Goal: Answer question/provide support: Share knowledge or assist other users

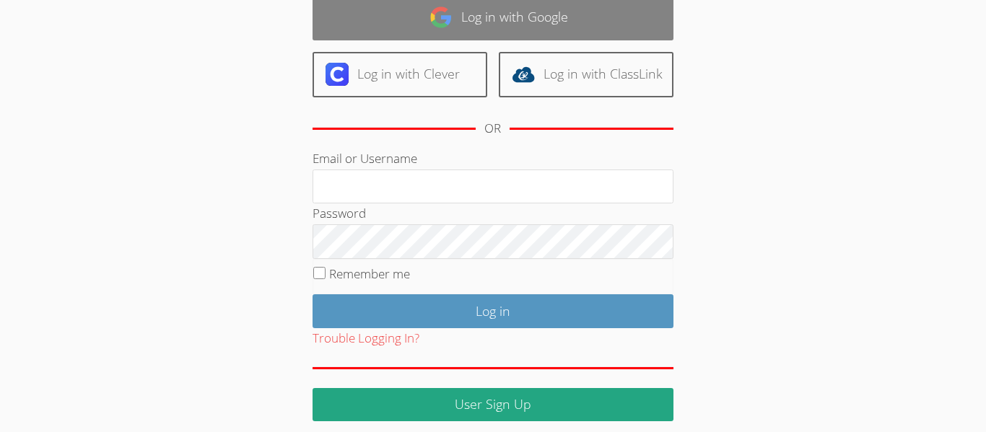
scroll to position [131, 0]
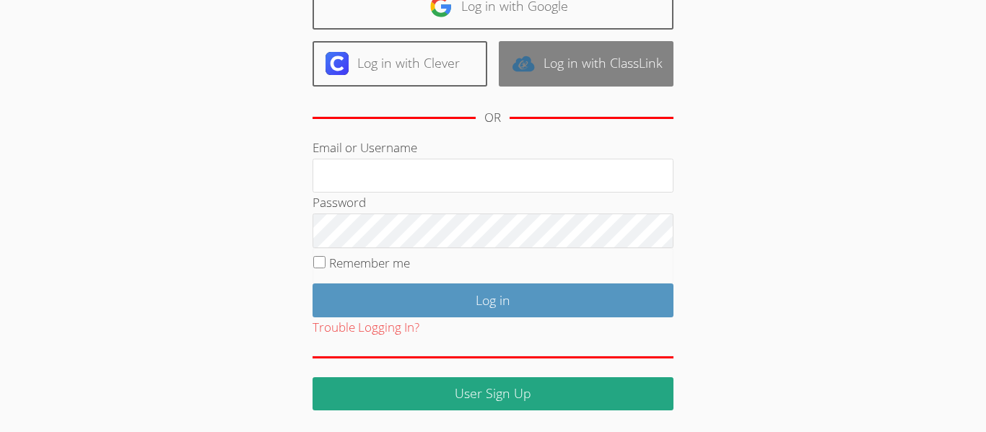
click at [641, 52] on link "Log in with ClassLink" at bounding box center [586, 63] width 175 height 45
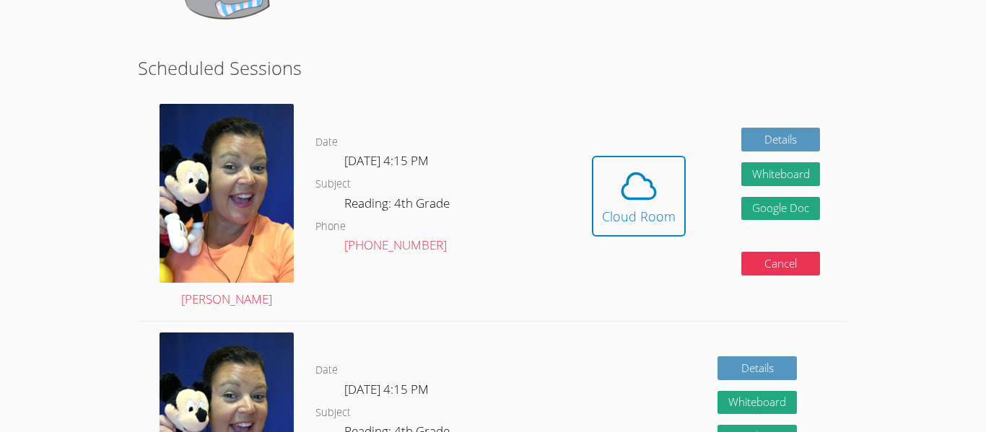
scroll to position [330, 0]
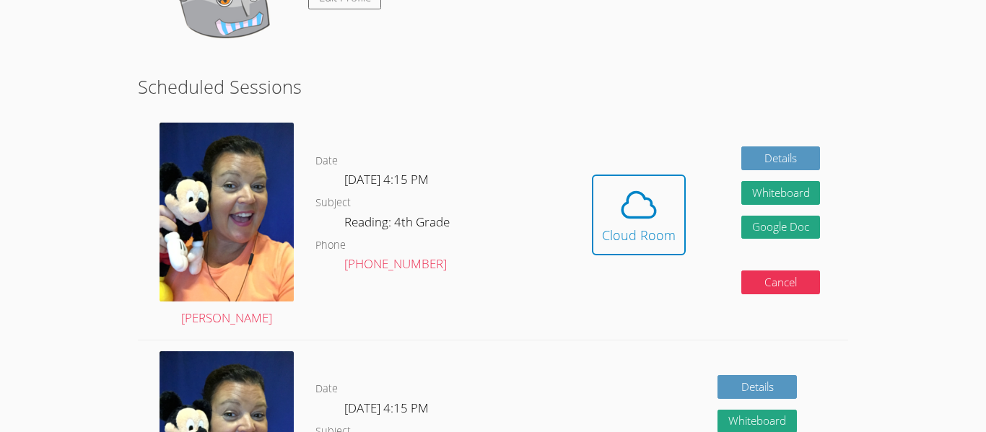
scroll to position [308, 0]
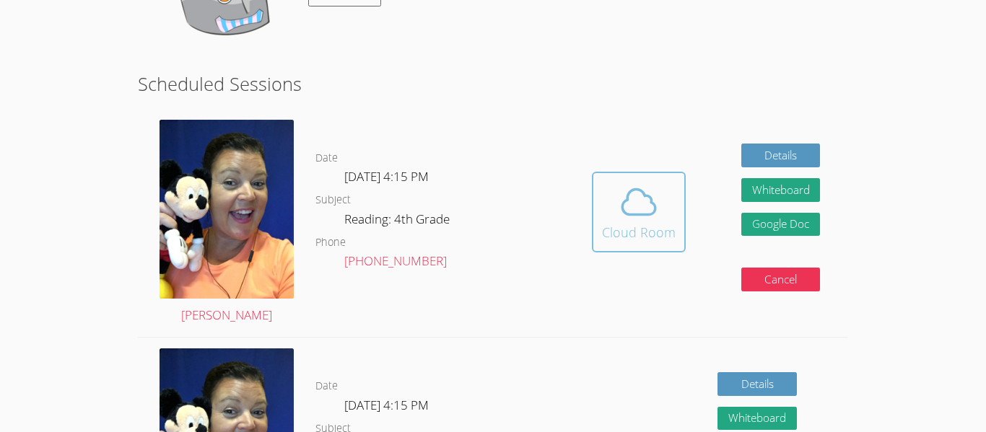
click at [650, 218] on icon at bounding box center [639, 202] width 40 height 40
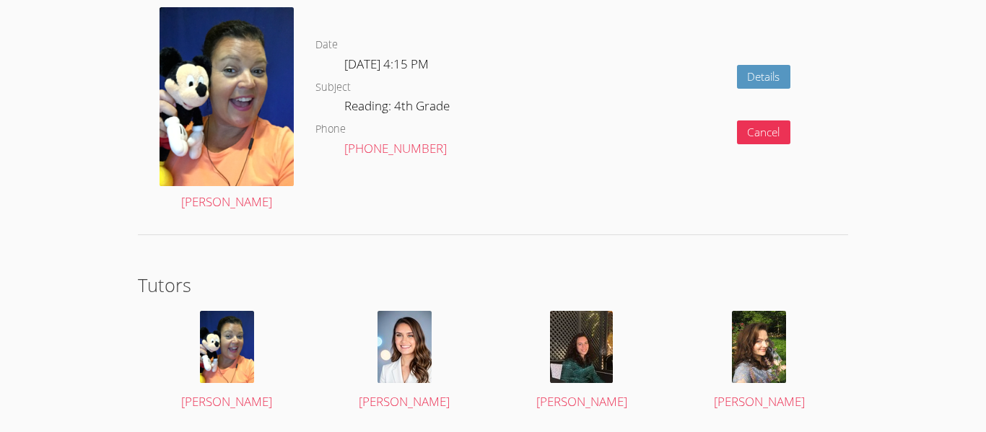
scroll to position [2495, 0]
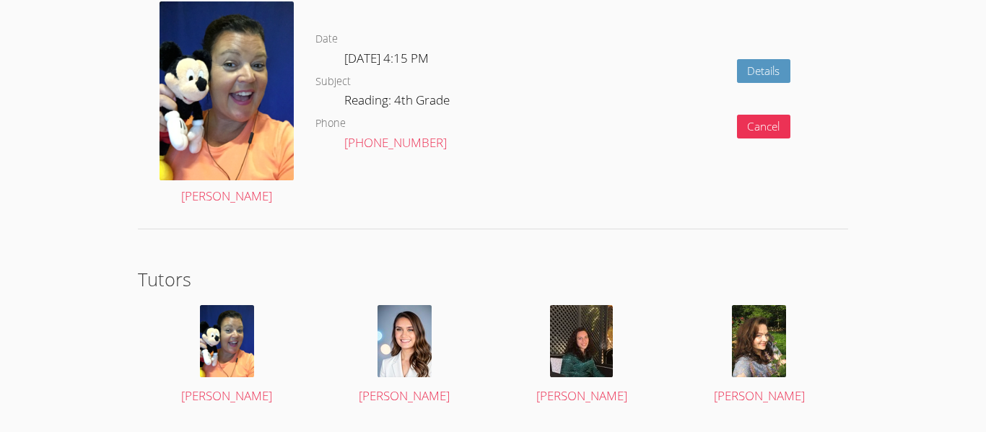
scroll to position [2525, 0]
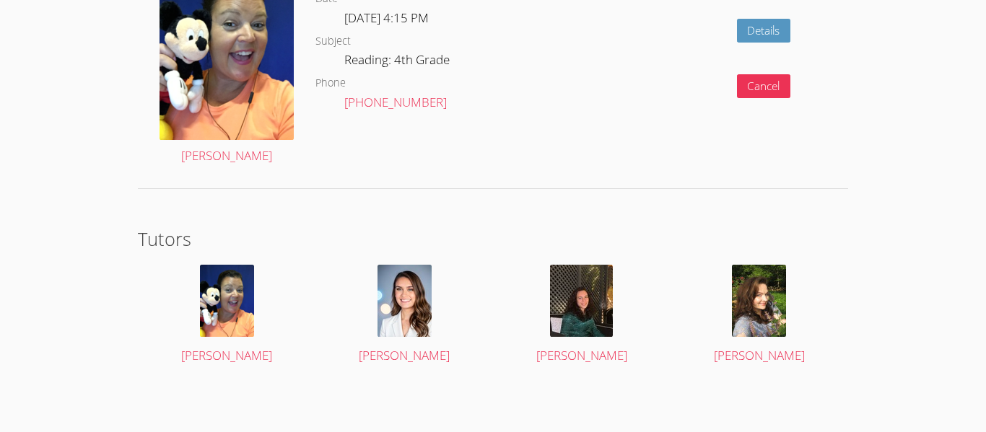
click at [523, 240] on h2 "Tutors" at bounding box center [493, 238] width 710 height 27
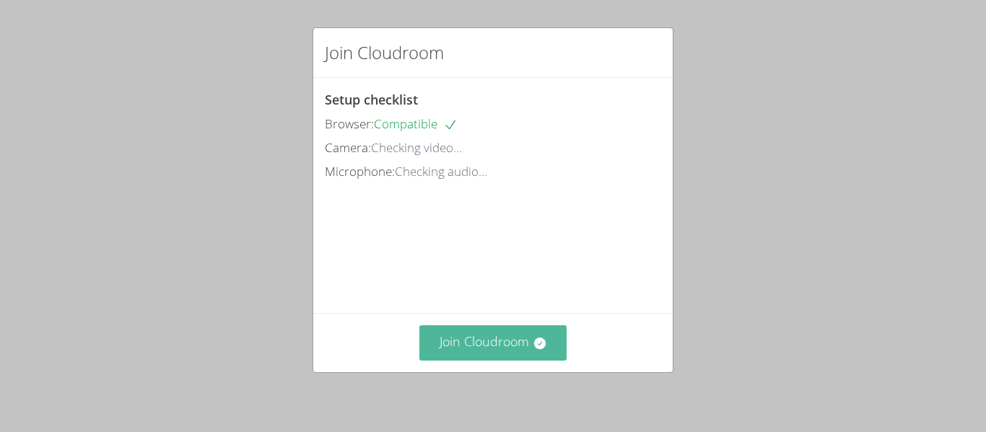
click at [477, 346] on button "Join Cloudroom" at bounding box center [493, 343] width 148 height 35
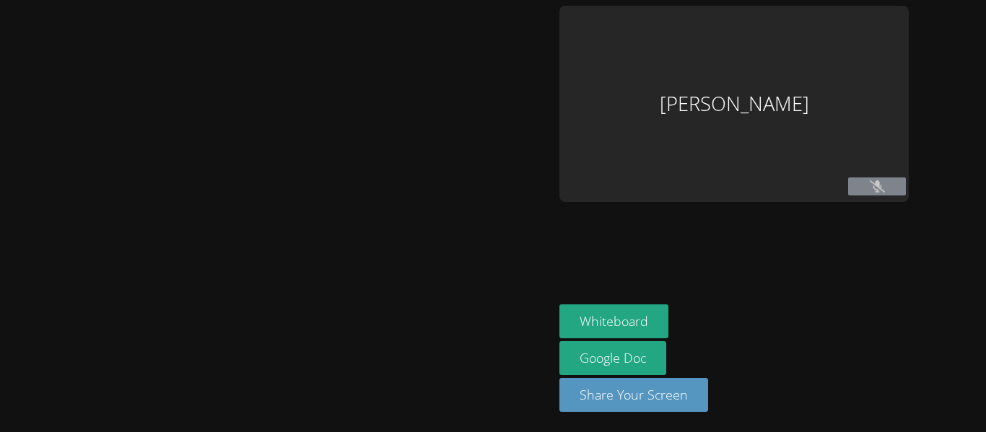
click at [477, 346] on div at bounding box center [277, 216] width 542 height 421
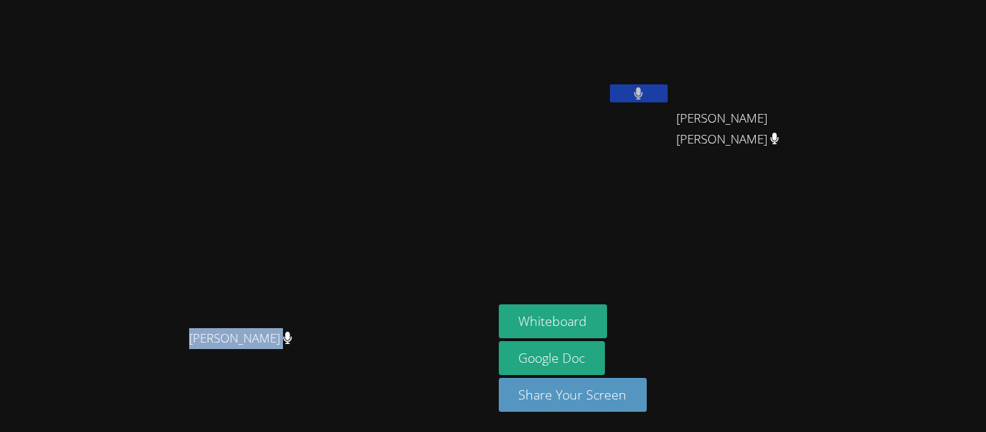
click at [487, 258] on div "[PERSON_NAME]" at bounding box center [247, 187] width 482 height 271
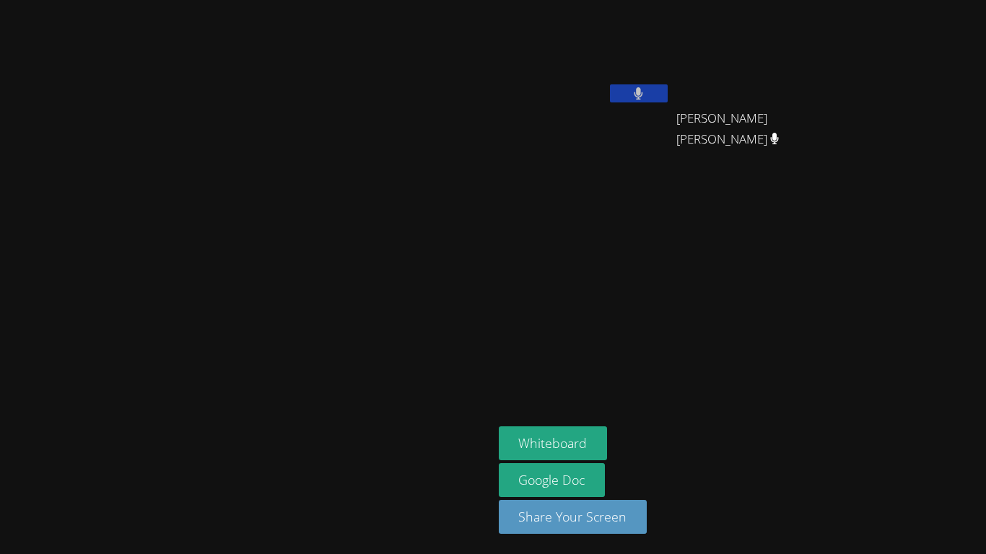
click at [712, 340] on aside "Layla Rodriguez David Miranda Martinez David Miranda Martinez Whiteboard Google…" at bounding box center [673, 277] width 361 height 554
click at [646, 98] on icon at bounding box center [638, 93] width 15 height 12
click at [354, 179] on video at bounding box center [246, 248] width 217 height 271
click at [354, 180] on video at bounding box center [246, 248] width 217 height 271
click at [354, 208] on video at bounding box center [246, 248] width 217 height 271
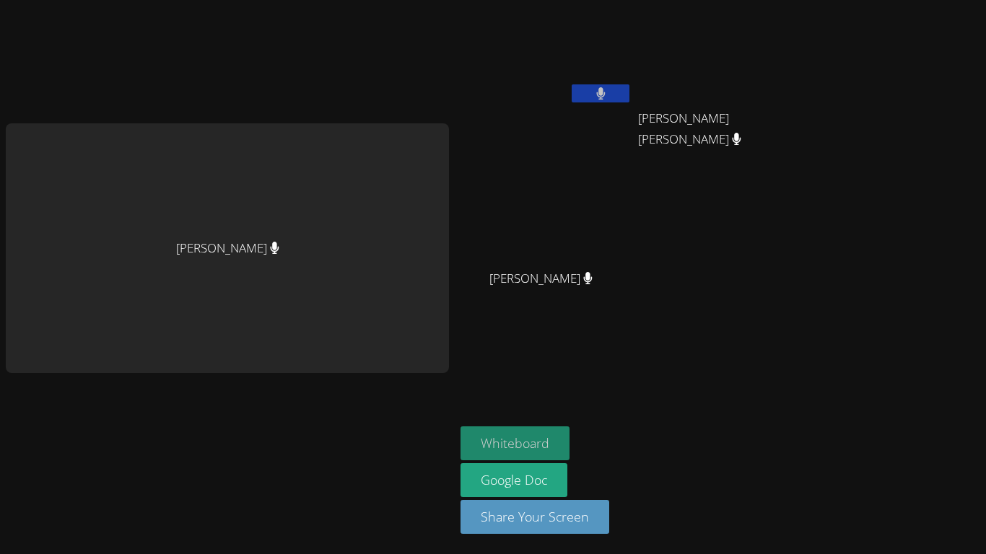
click at [541, 432] on button "Whiteboard" at bounding box center [515, 444] width 109 height 34
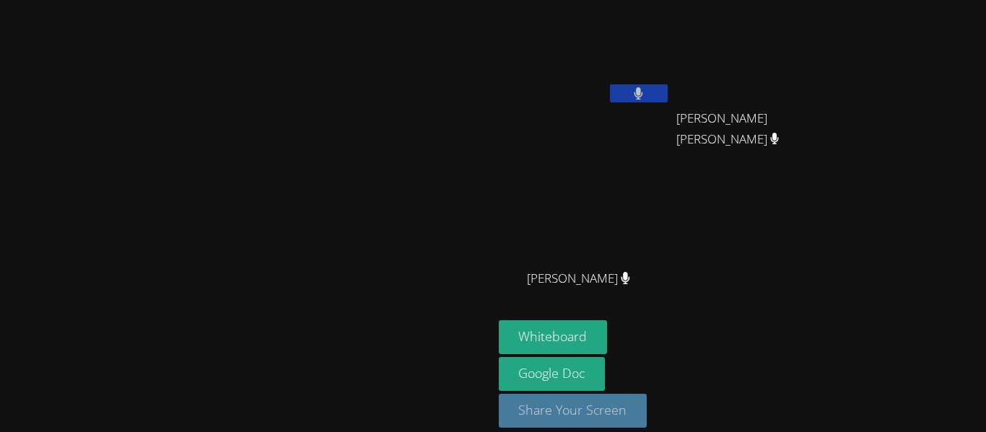
click at [648, 418] on button "Share Your Screen" at bounding box center [573, 411] width 149 height 34
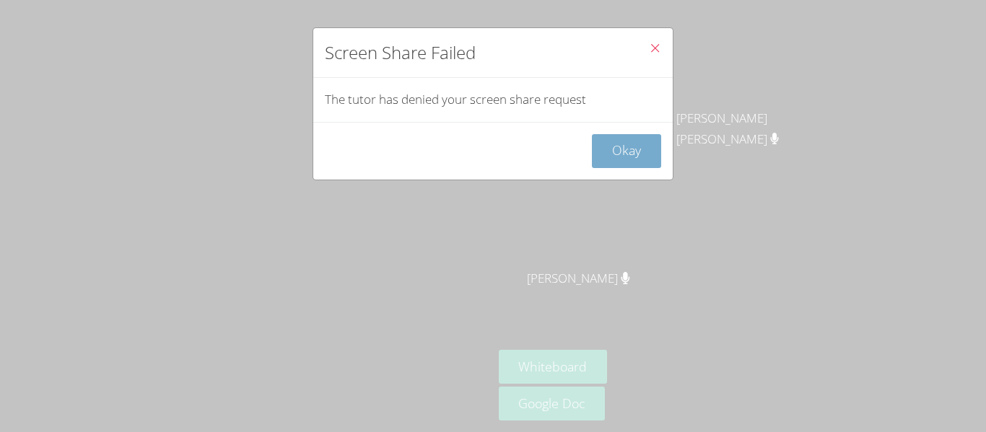
click at [640, 148] on button "Okay" at bounding box center [626, 151] width 69 height 34
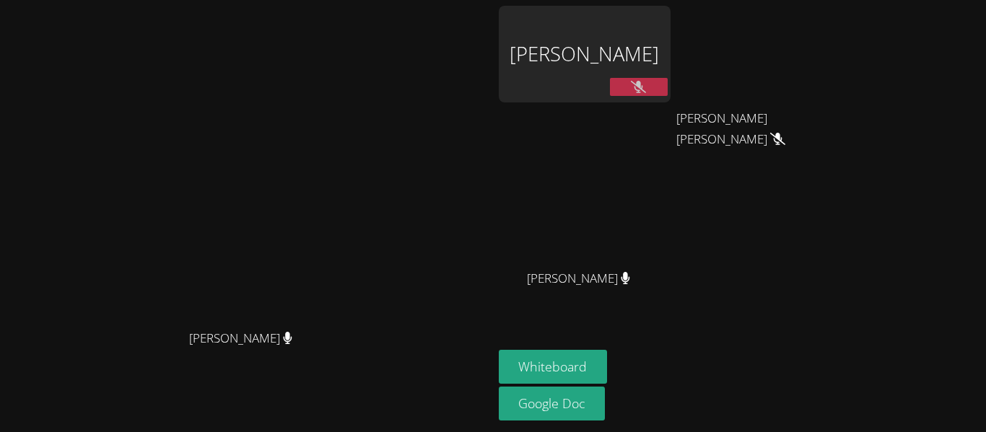
click at [647, 308] on div "Justin Lainez" at bounding box center [585, 292] width 172 height 58
click at [606, 406] on link "Google Doc" at bounding box center [552, 404] width 107 height 34
click at [671, 64] on div "Layla Rodriguez" at bounding box center [585, 54] width 172 height 97
click at [618, 96] on div "Layla Rodriguez" at bounding box center [585, 54] width 172 height 97
click at [848, 82] on video at bounding box center [762, 54] width 172 height 97
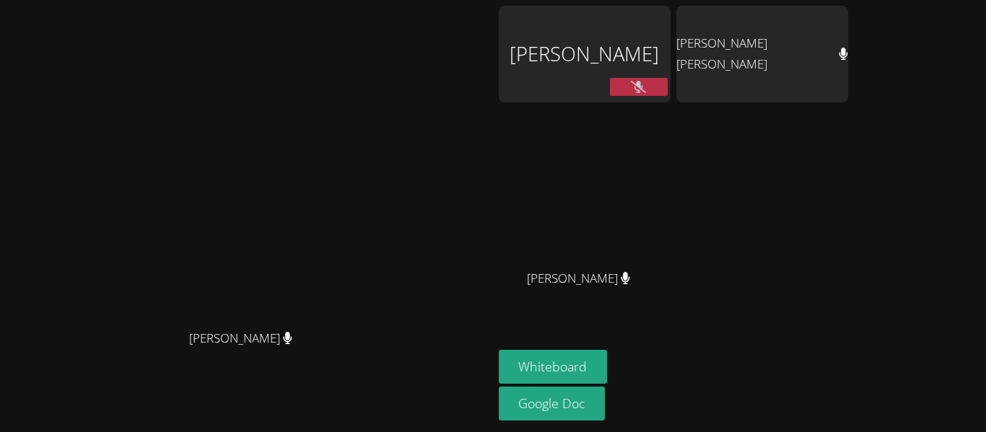
click at [646, 82] on icon at bounding box center [638, 87] width 15 height 12
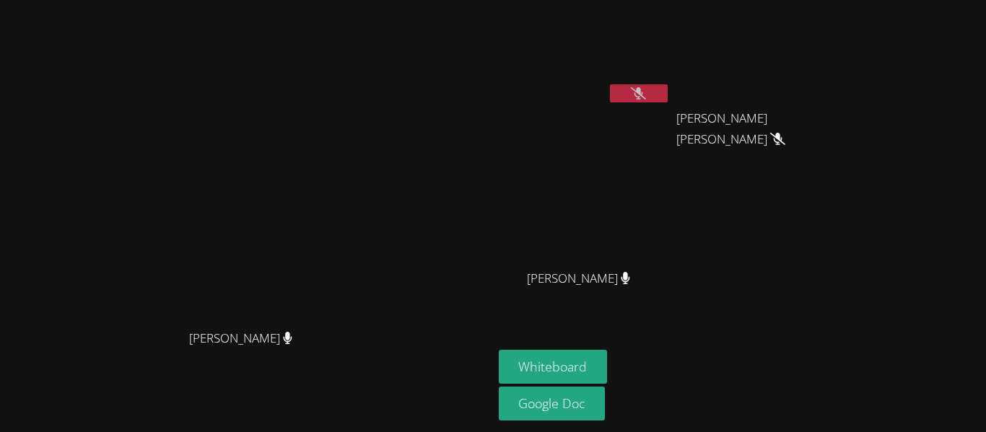
click at [668, 88] on button at bounding box center [639, 93] width 58 height 18
click at [668, 100] on button at bounding box center [639, 93] width 58 height 18
click at [646, 96] on icon at bounding box center [638, 93] width 15 height 12
click at [643, 96] on icon at bounding box center [639, 93] width 9 height 12
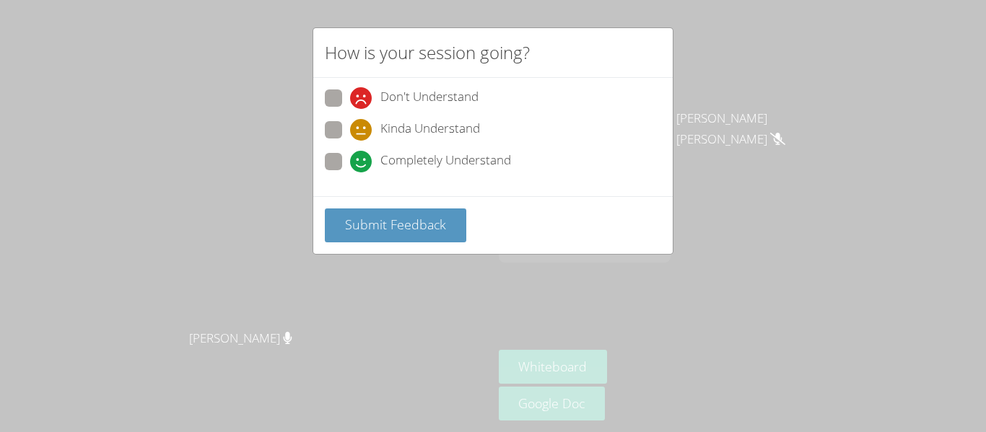
click at [350, 173] on span at bounding box center [350, 173] width 0 height 0
click at [350, 165] on input "Completely Understand" at bounding box center [356, 159] width 12 height 12
radio input "true"
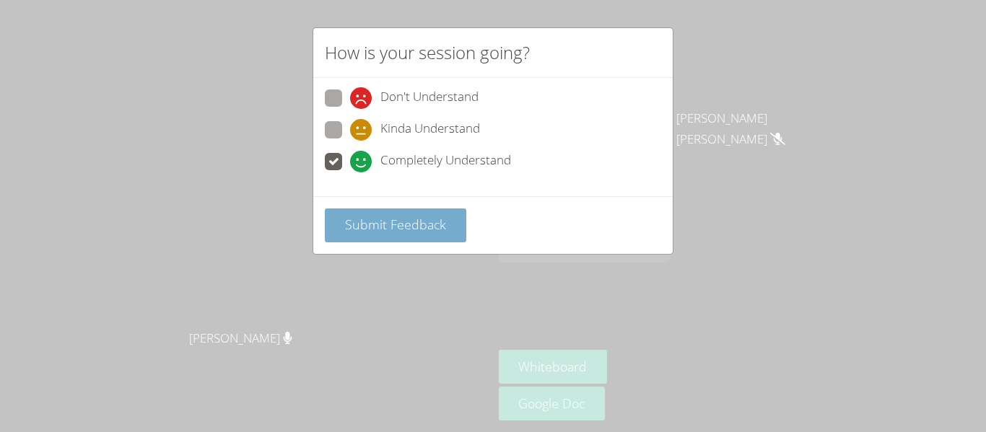
click at [432, 236] on button "Submit Feedback" at bounding box center [396, 226] width 142 height 34
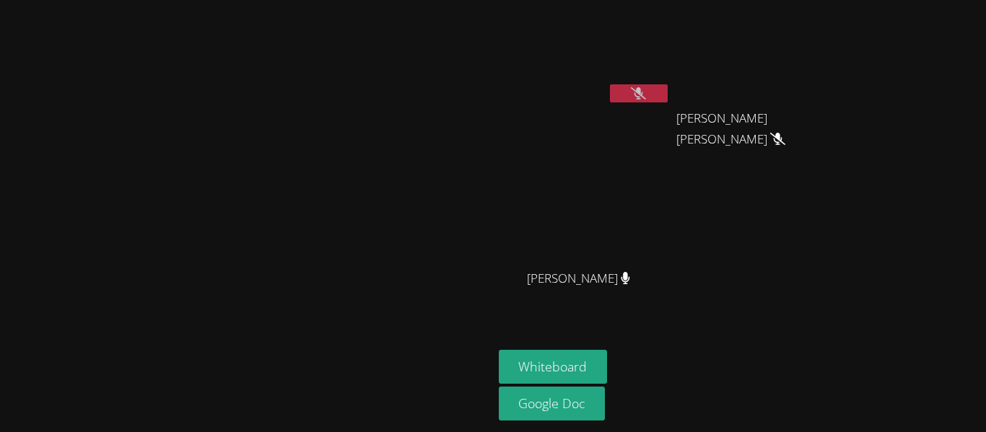
click at [409, 236] on div "Justin Lainez" at bounding box center [247, 187] width 482 height 271
